Goal: Task Accomplishment & Management: Use online tool/utility

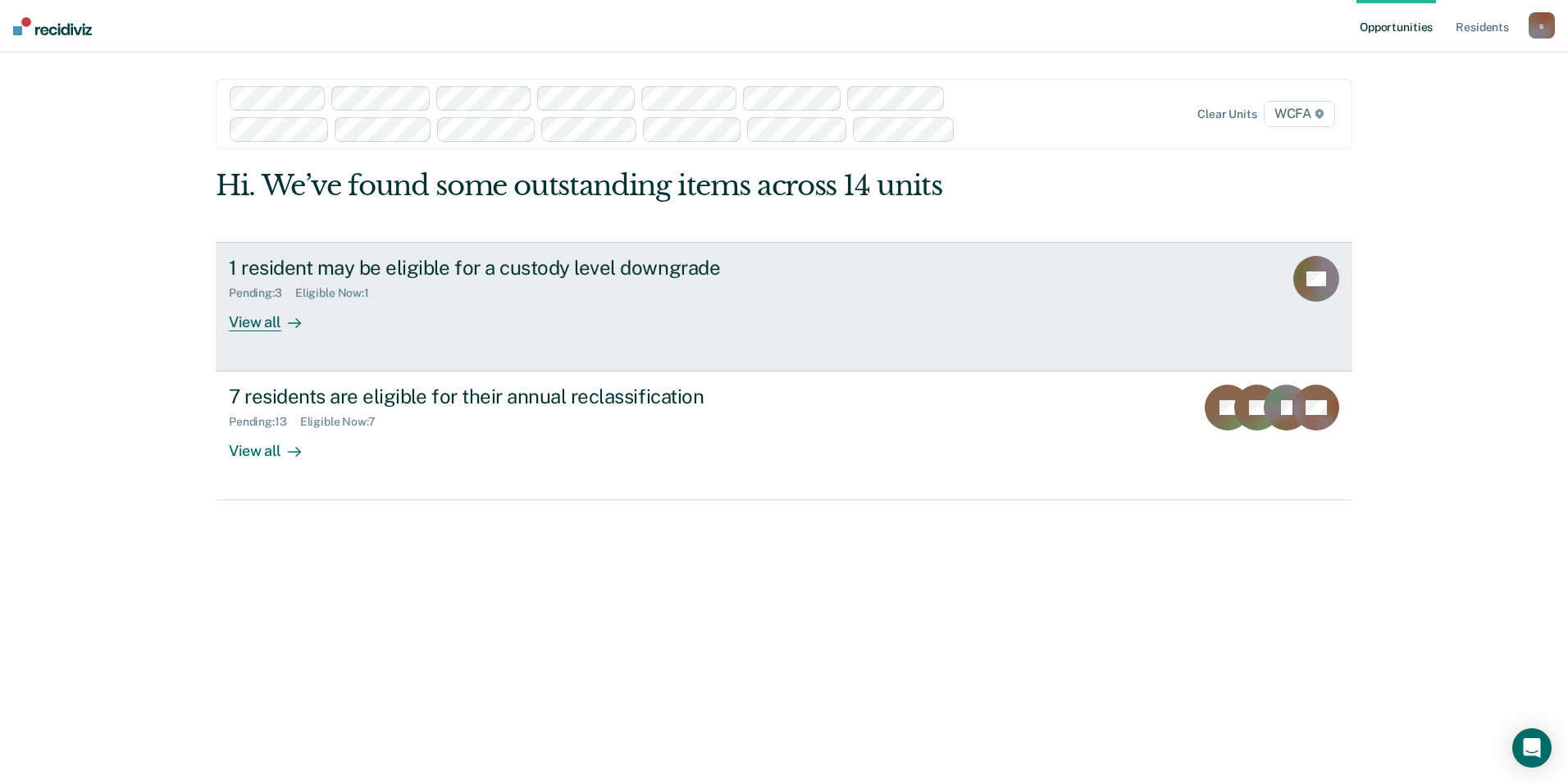
click at [271, 328] on div "View all" at bounding box center [274, 315] width 92 height 32
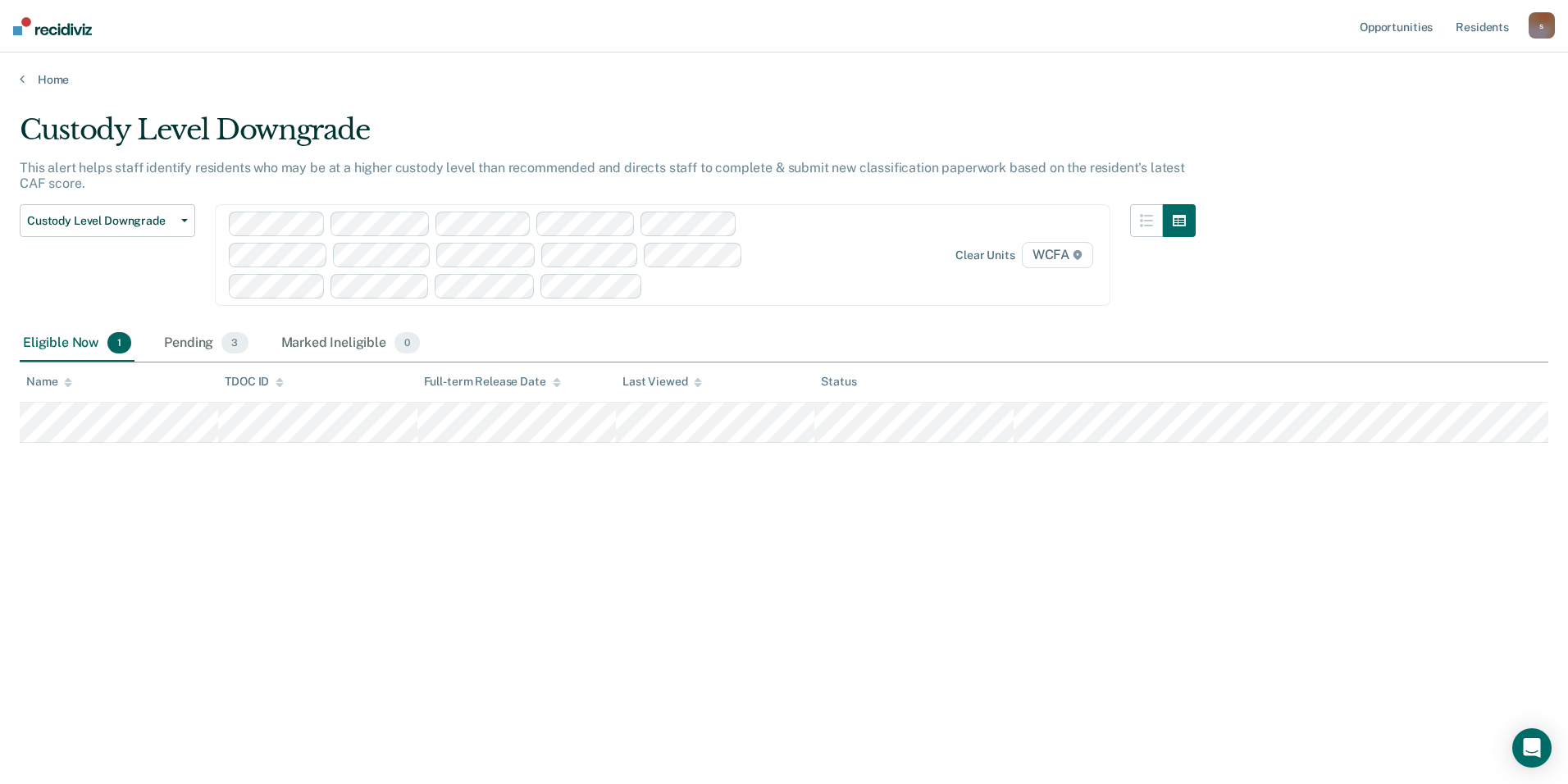
click at [752, 535] on div "Custody Level Downgrade This alert helps staff identify residents who may be at…" at bounding box center [784, 386] width 1529 height 547
click at [199, 345] on div "Pending 3" at bounding box center [206, 344] width 90 height 36
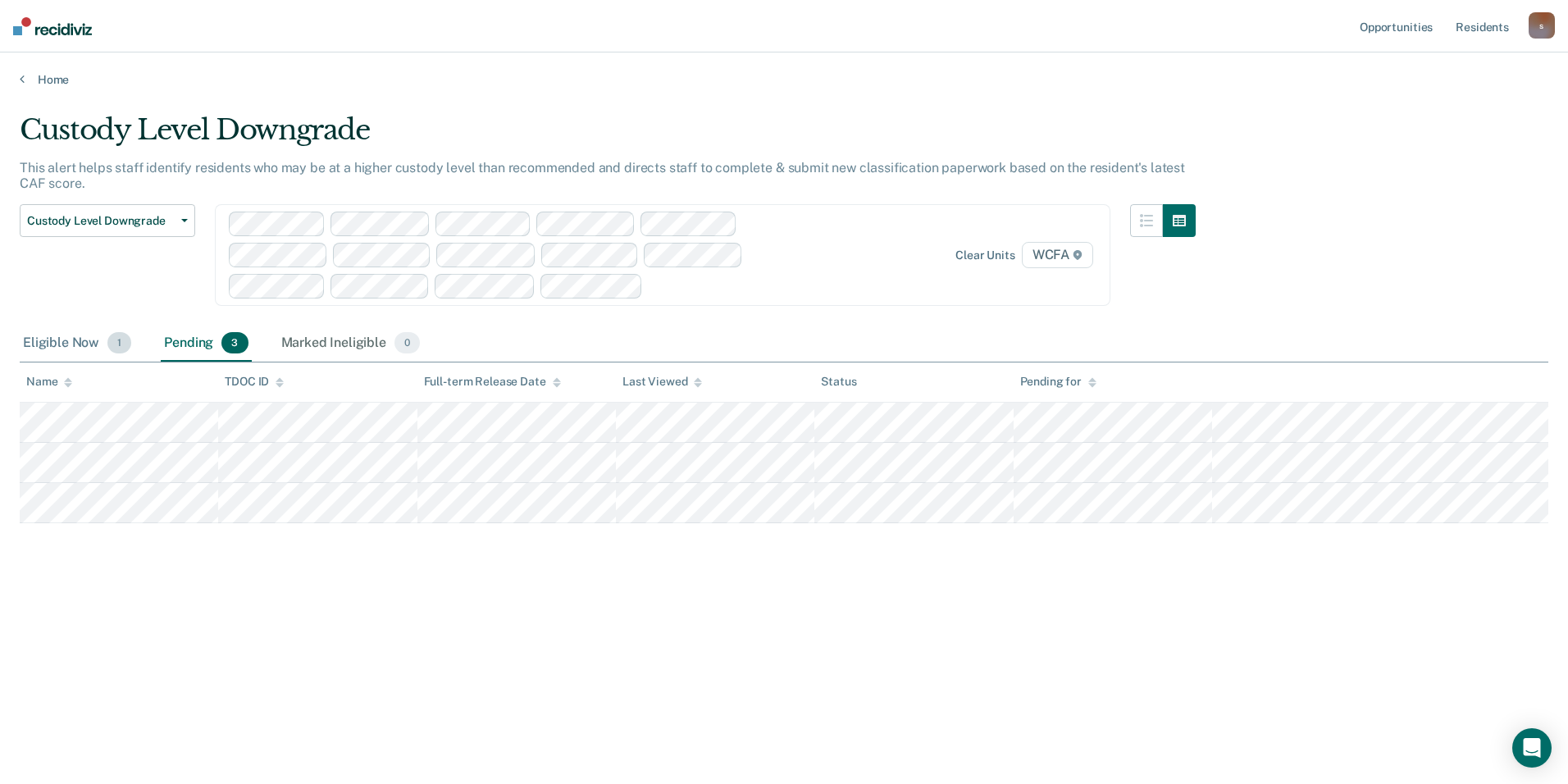
click at [78, 346] on div "Eligible Now 1" at bounding box center [77, 344] width 115 height 36
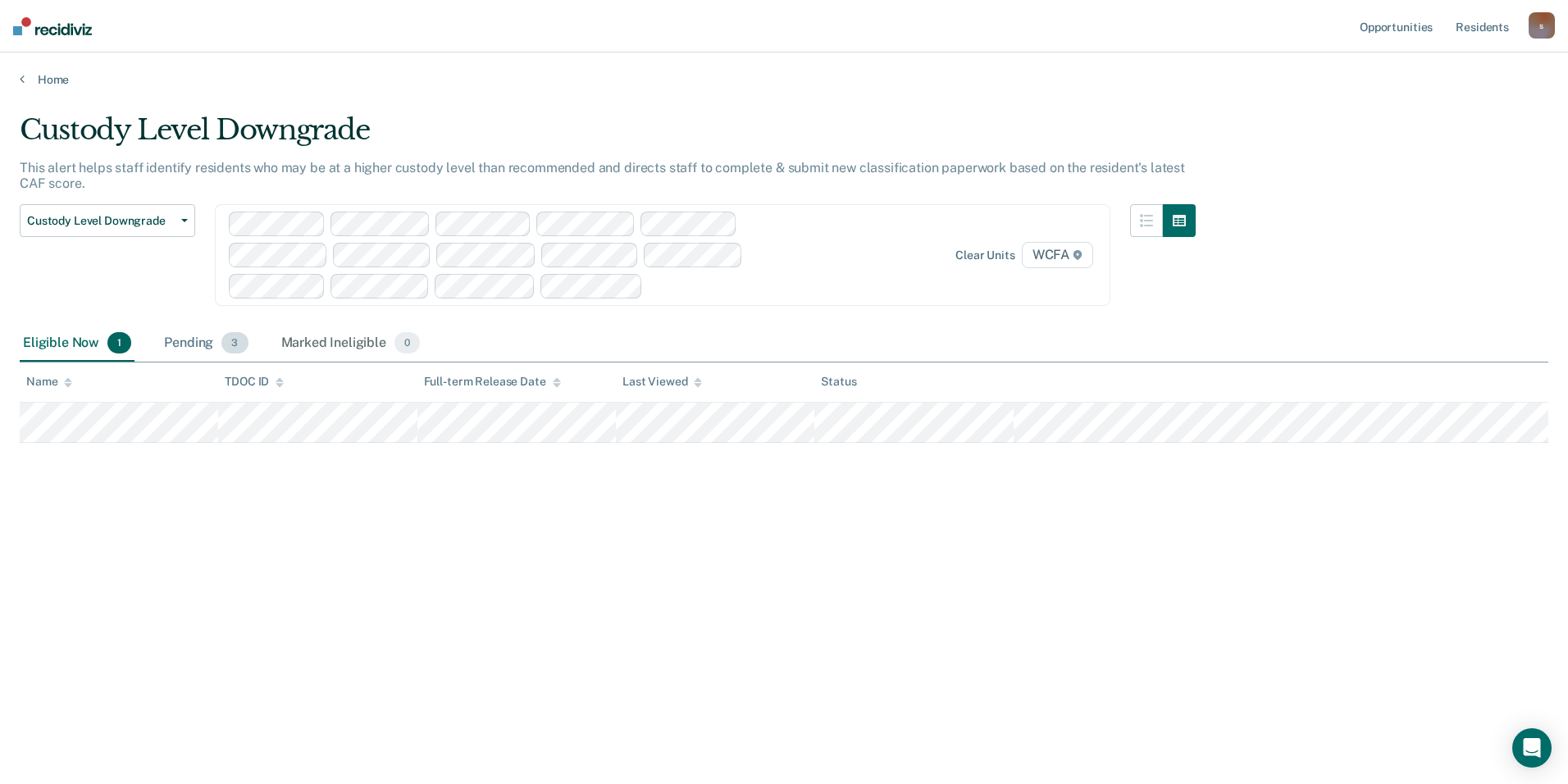
click at [184, 348] on div "Pending 3" at bounding box center [206, 344] width 90 height 36
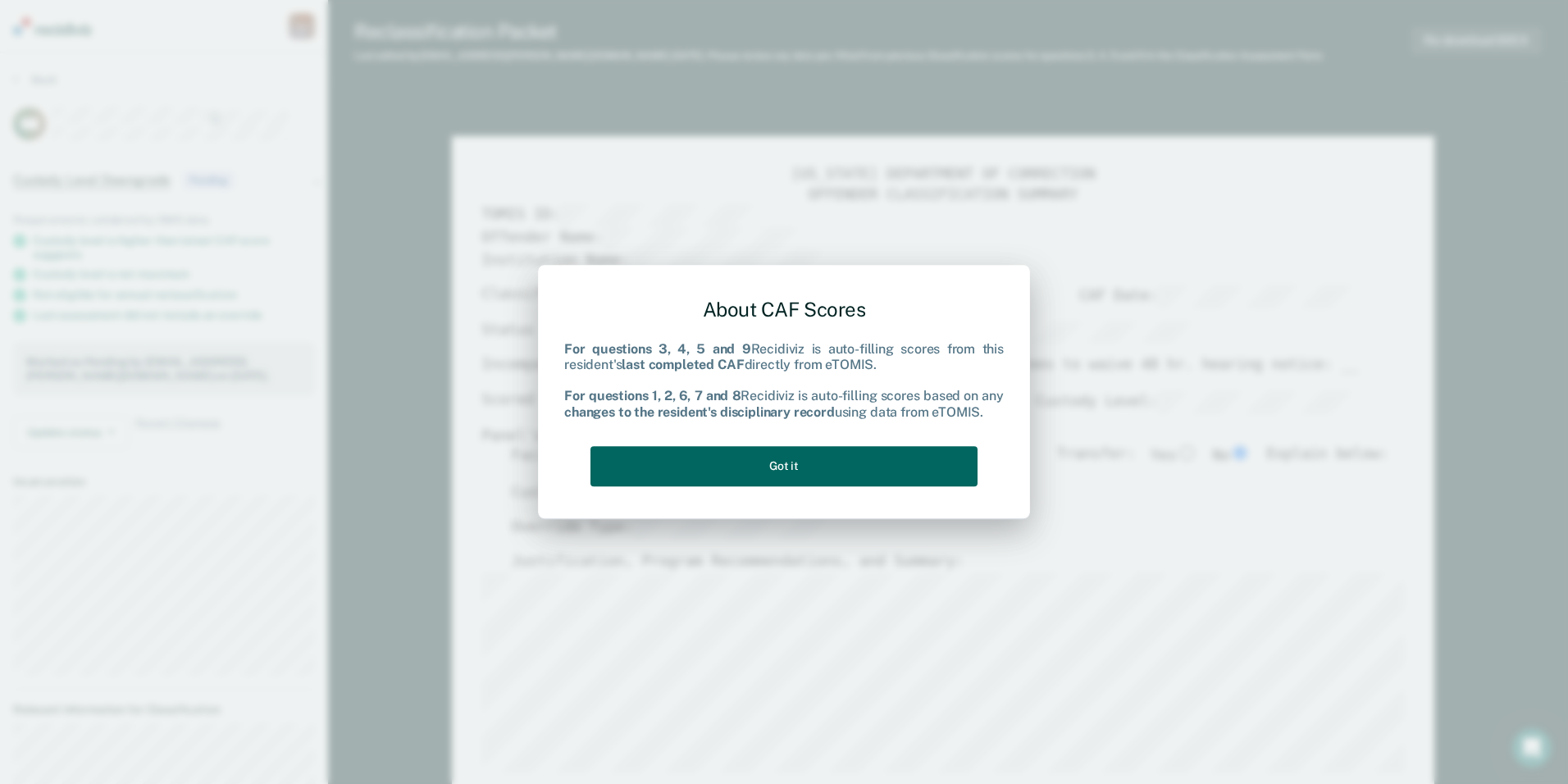
click at [752, 469] on button "Got it" at bounding box center [784, 465] width 387 height 40
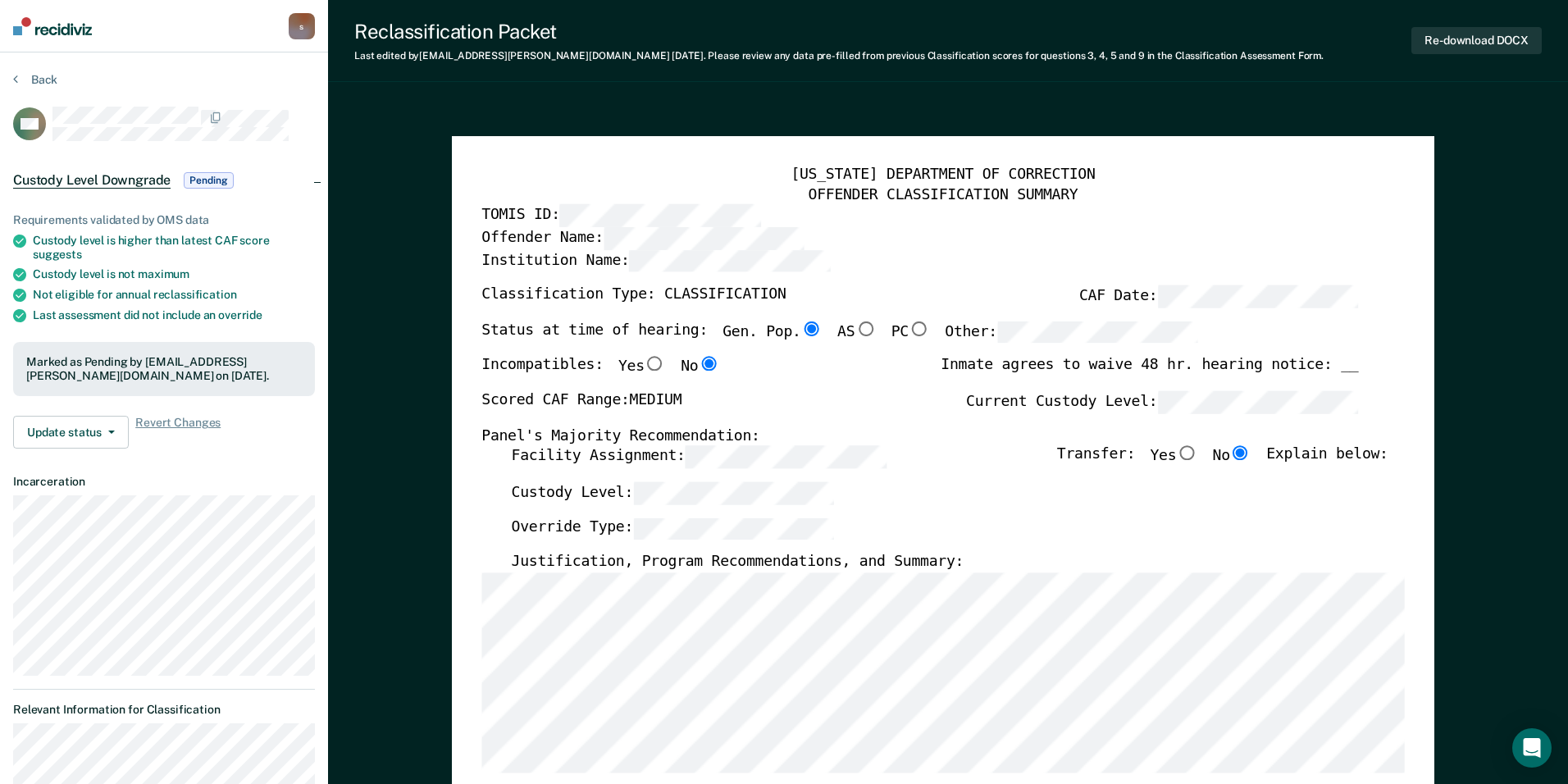
type textarea "x"
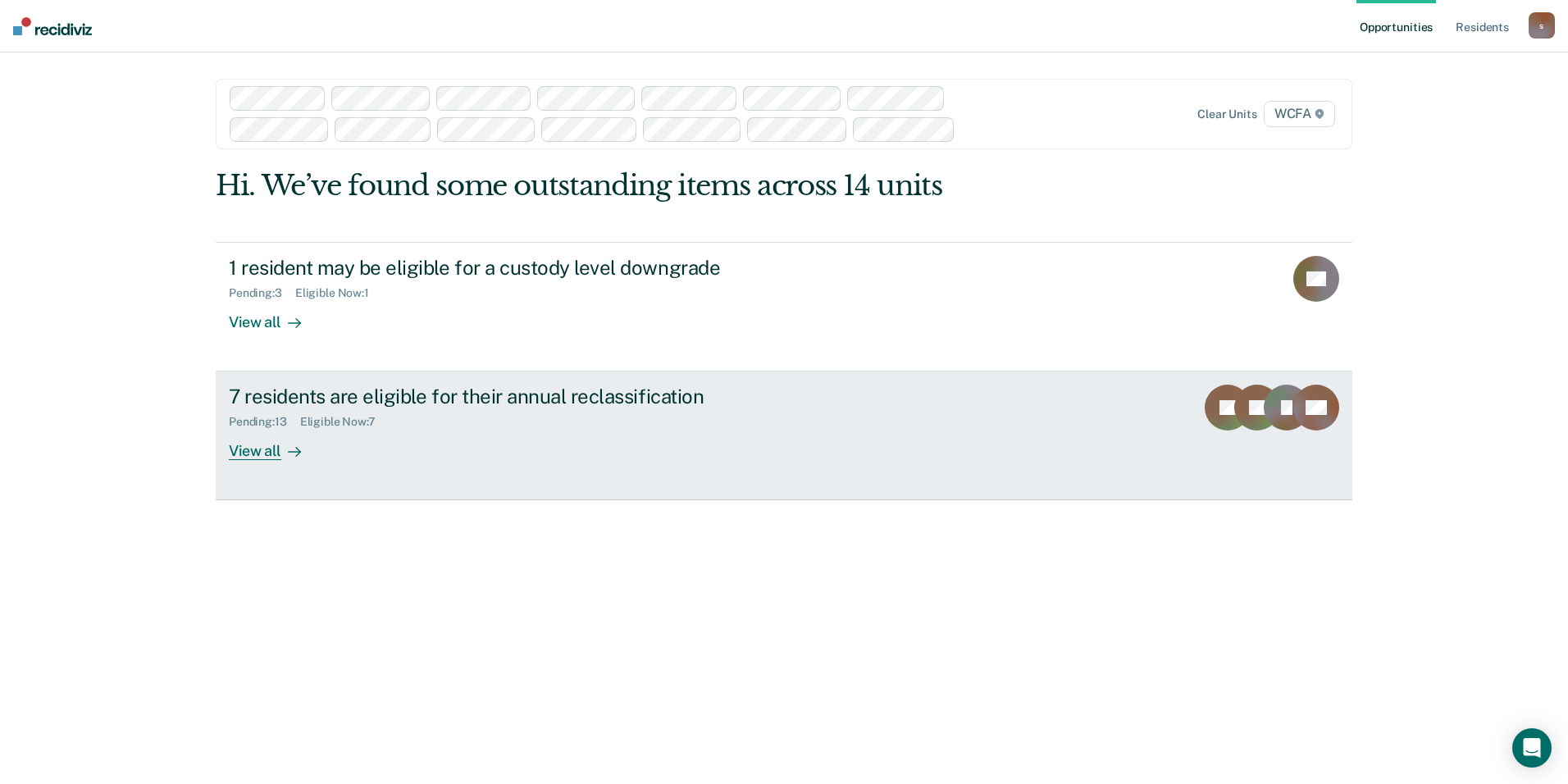
click at [265, 448] on div "View all" at bounding box center [274, 445] width 92 height 32
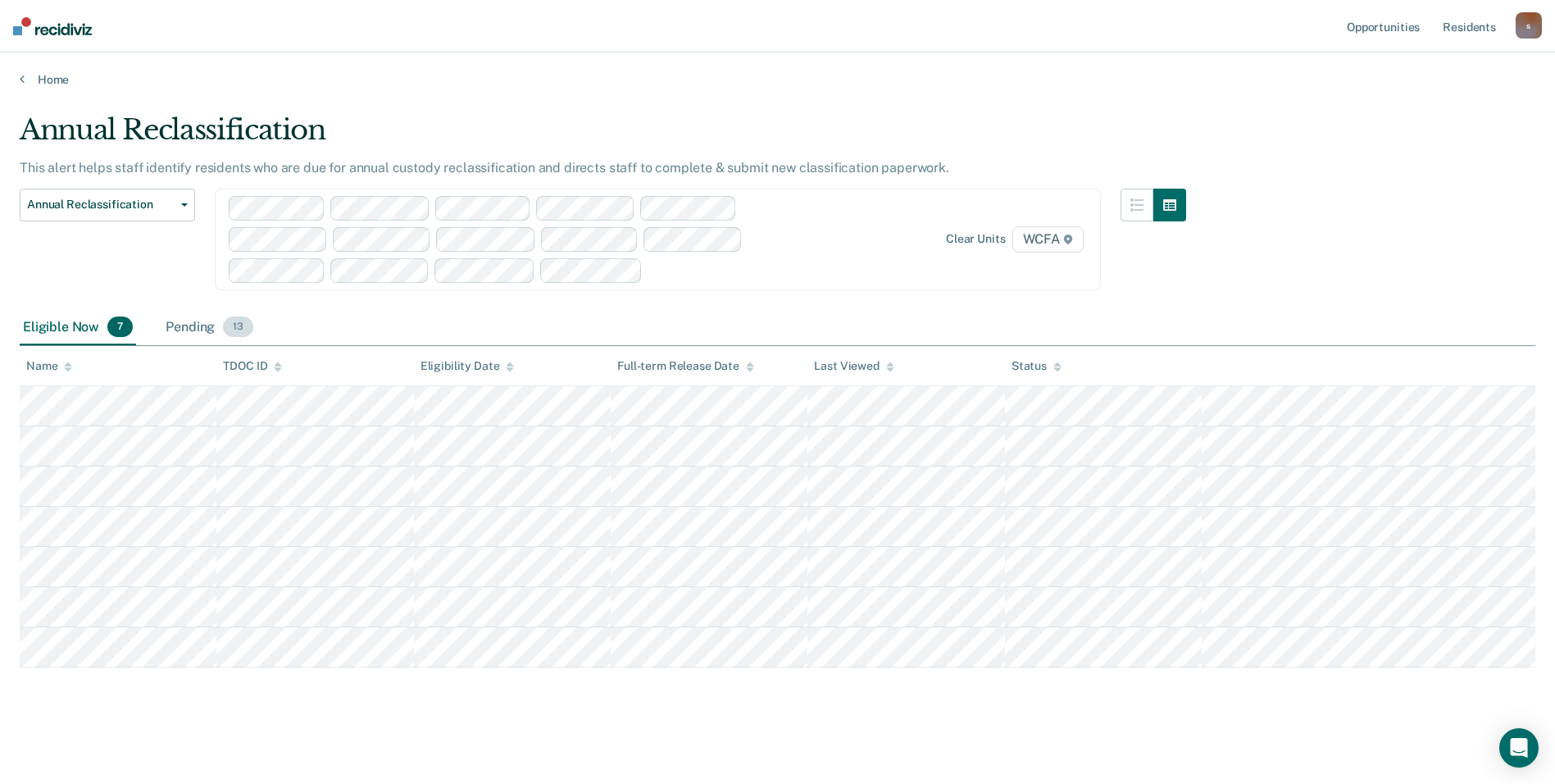
click at [175, 329] on div "Pending 13" at bounding box center [209, 327] width 94 height 36
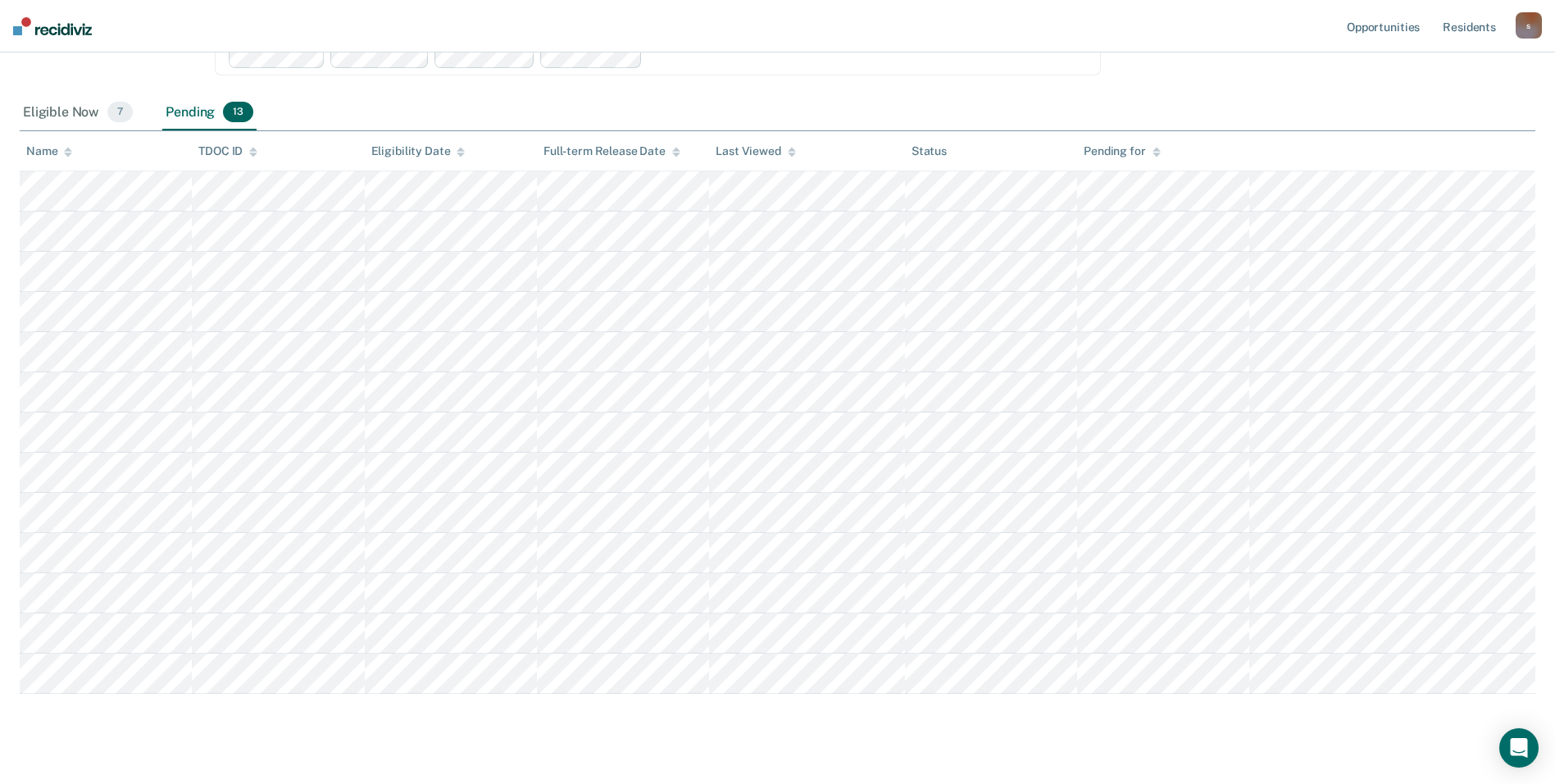
scroll to position [243, 0]
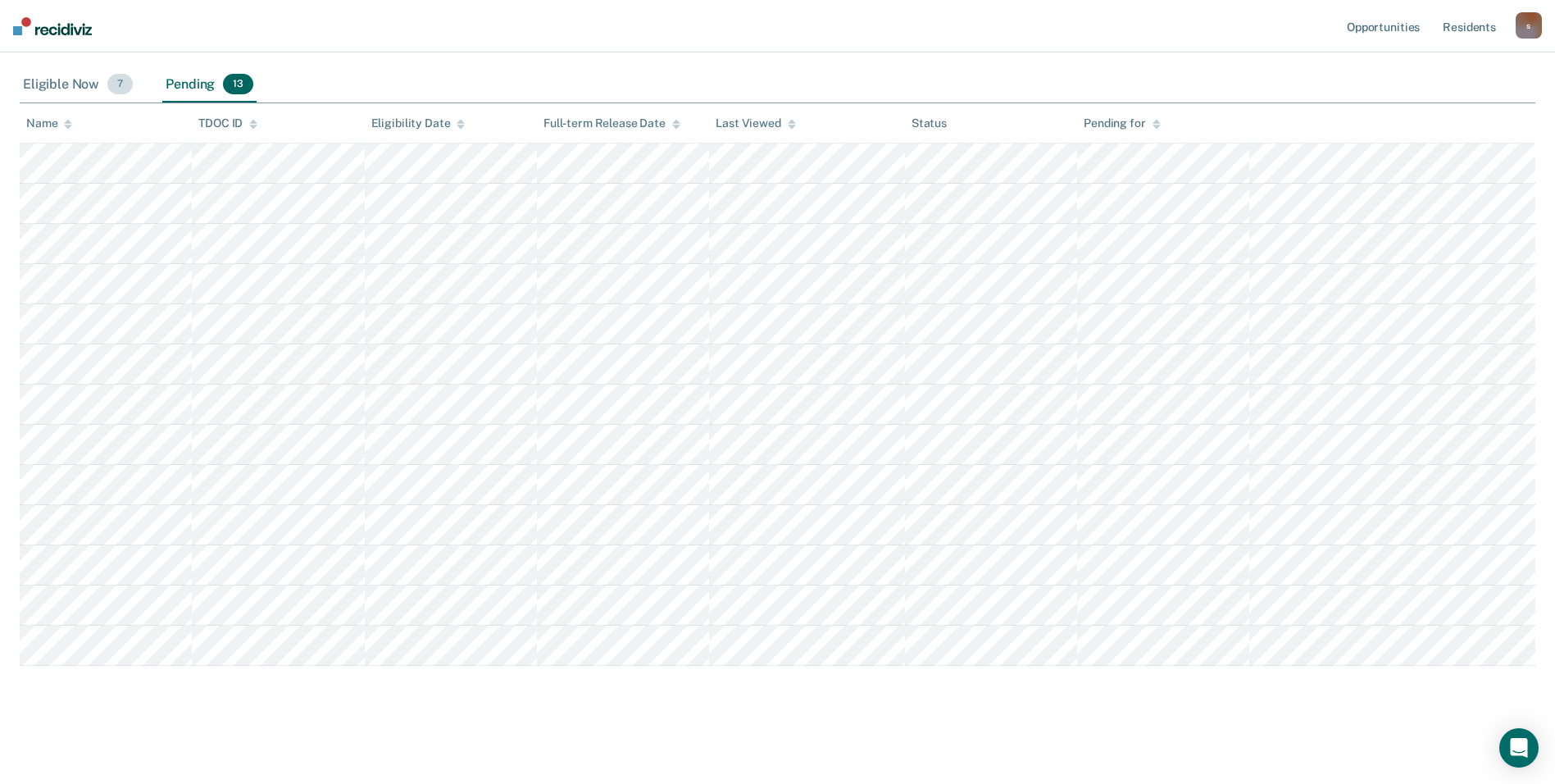
click at [61, 91] on div "Eligible Now 7" at bounding box center [77, 85] width 117 height 36
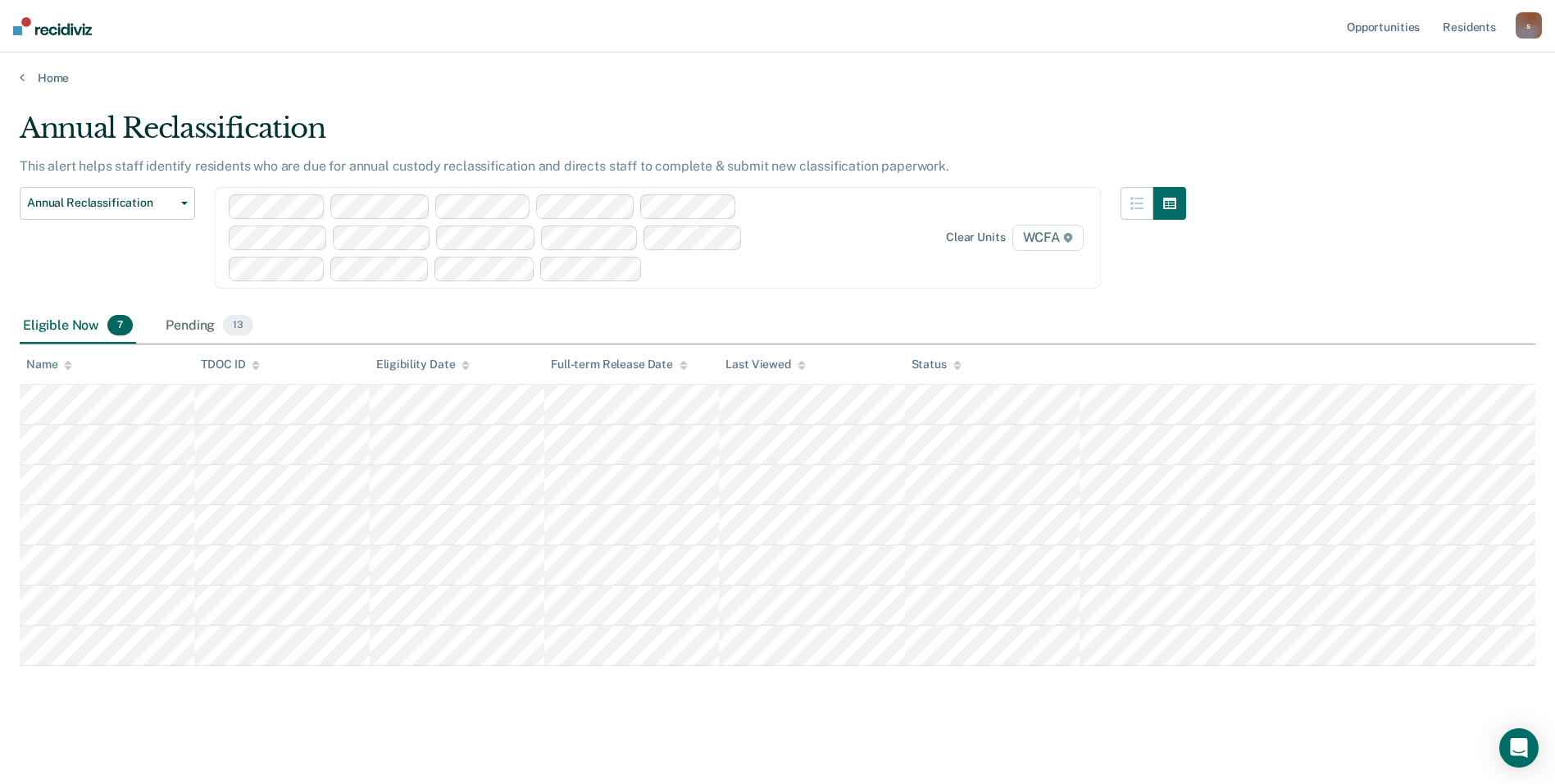
scroll to position [2, 0]
click at [198, 327] on div "Pending 13" at bounding box center [209, 326] width 94 height 36
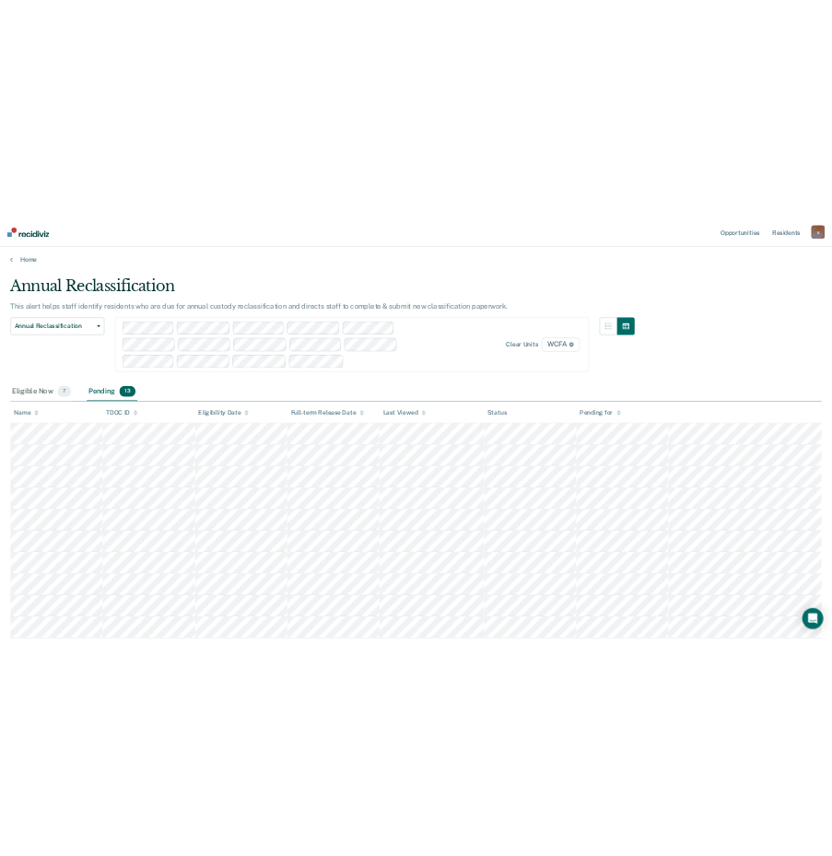
scroll to position [0, 0]
